Goal: Task Accomplishment & Management: Manage account settings

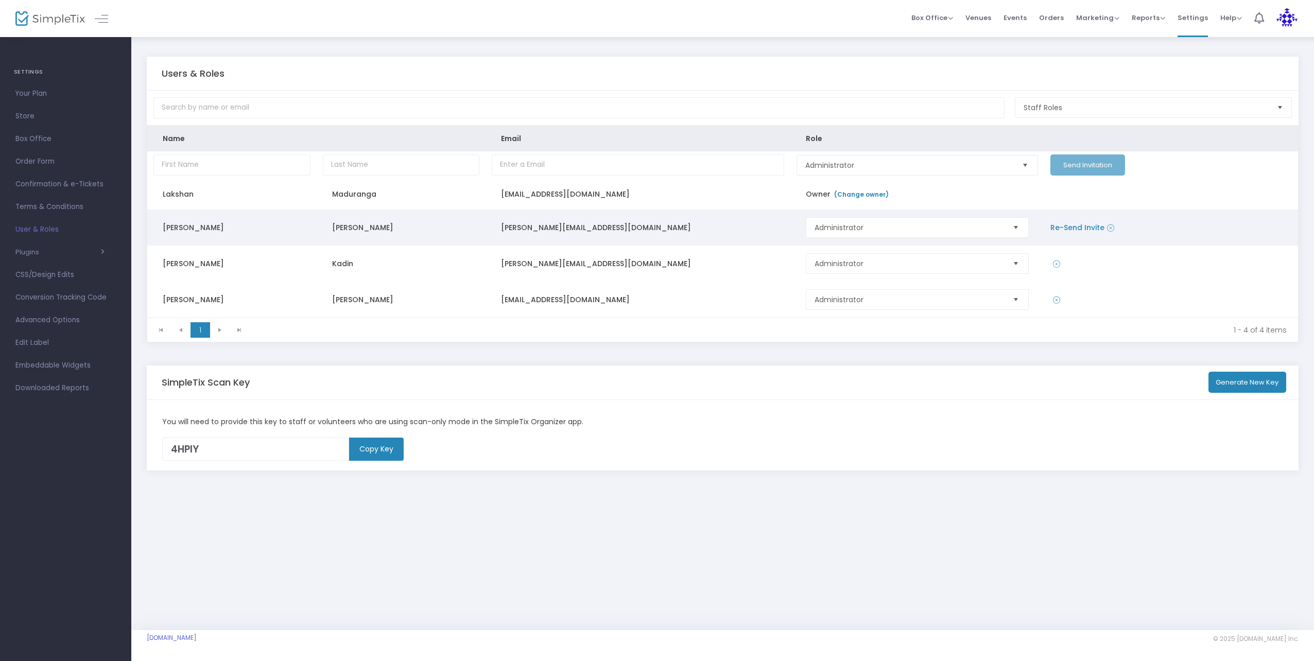
click at [1082, 225] on link "Re-Send Invite" at bounding box center [1077, 227] width 54 height 10
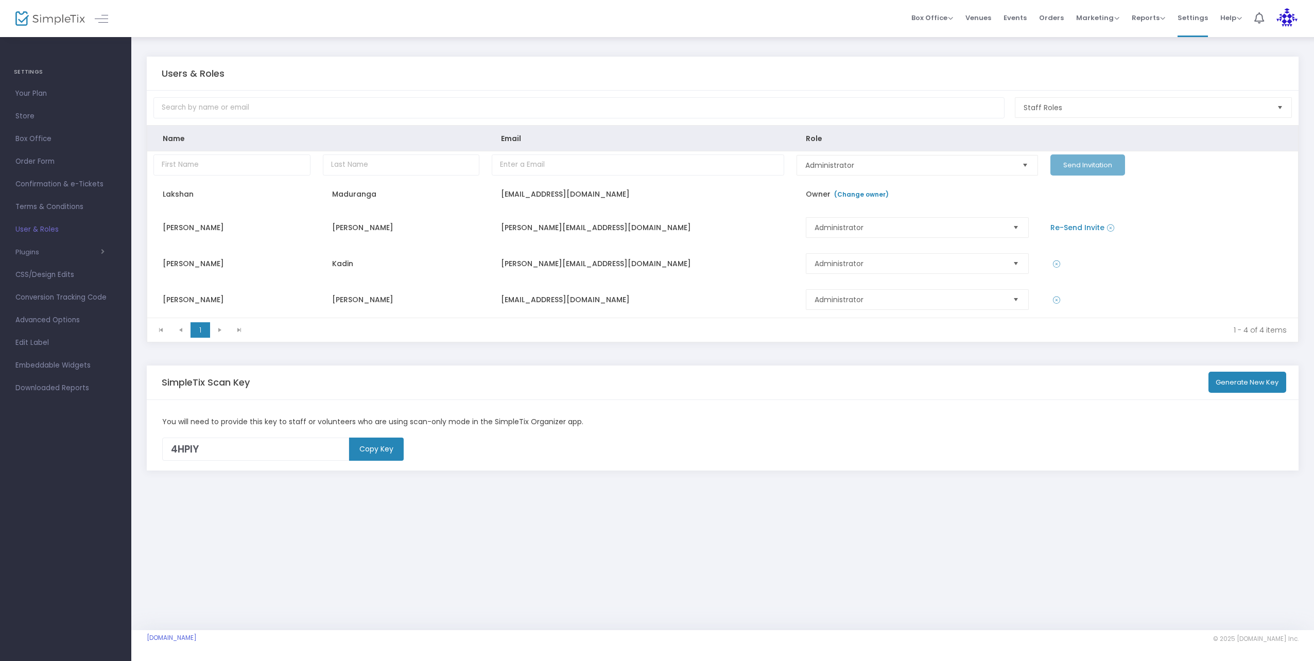
click at [1291, 19] on img at bounding box center [1287, 18] width 21 height 21
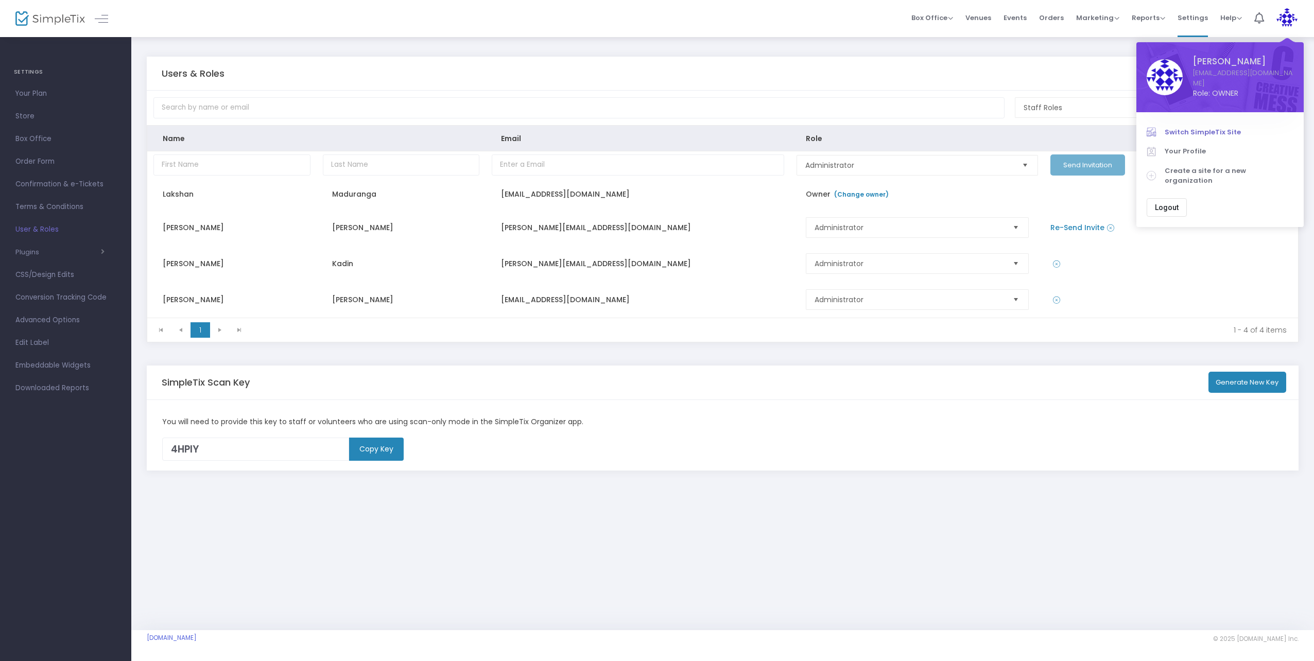
click at [1200, 127] on span "Switch SimpleTix Site" at bounding box center [1229, 132] width 129 height 10
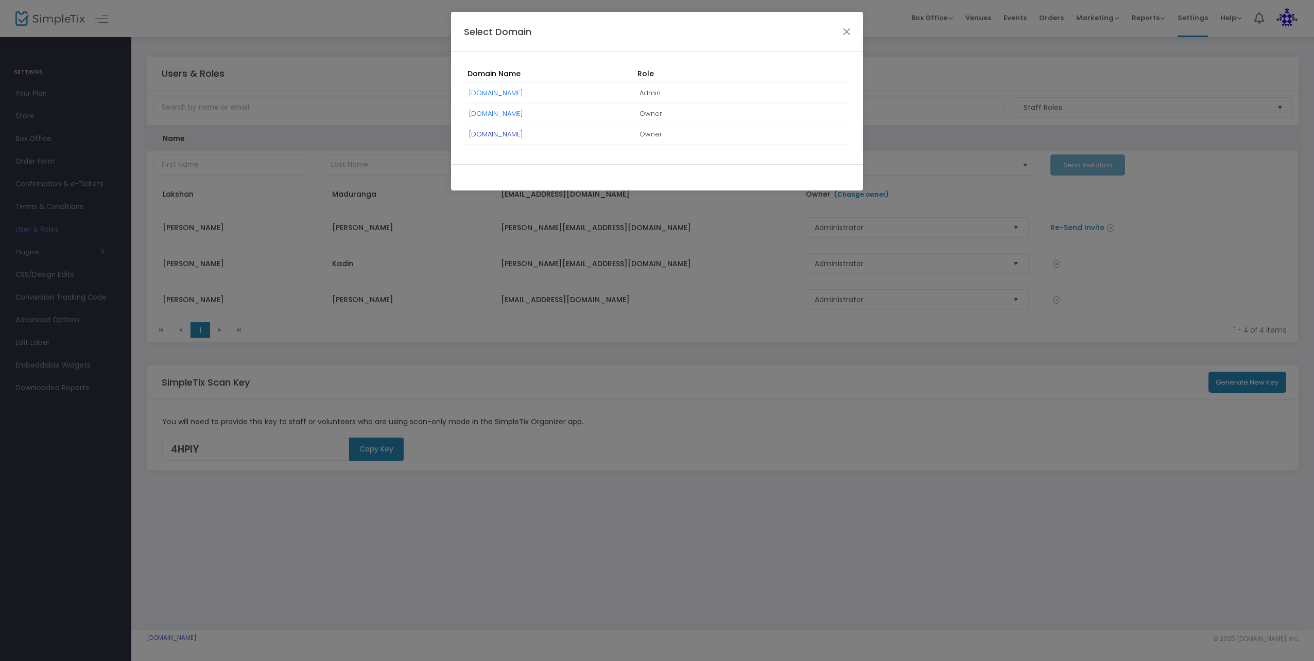
click at [486, 133] on link "[DOMAIN_NAME]" at bounding box center [496, 134] width 54 height 10
